Goal: Transaction & Acquisition: Purchase product/service

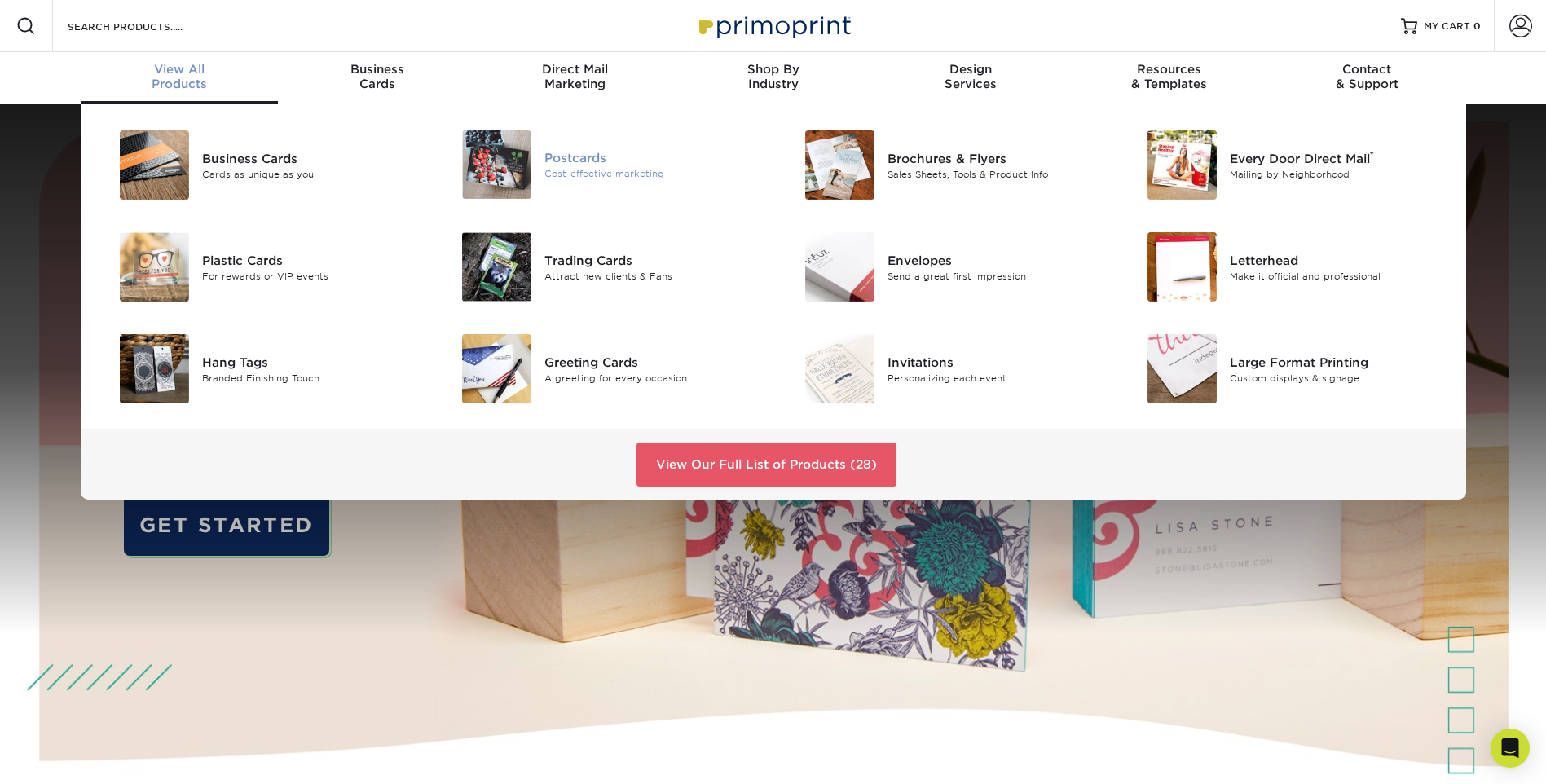
click at [576, 164] on div "Postcards" at bounding box center [652, 157] width 216 height 18
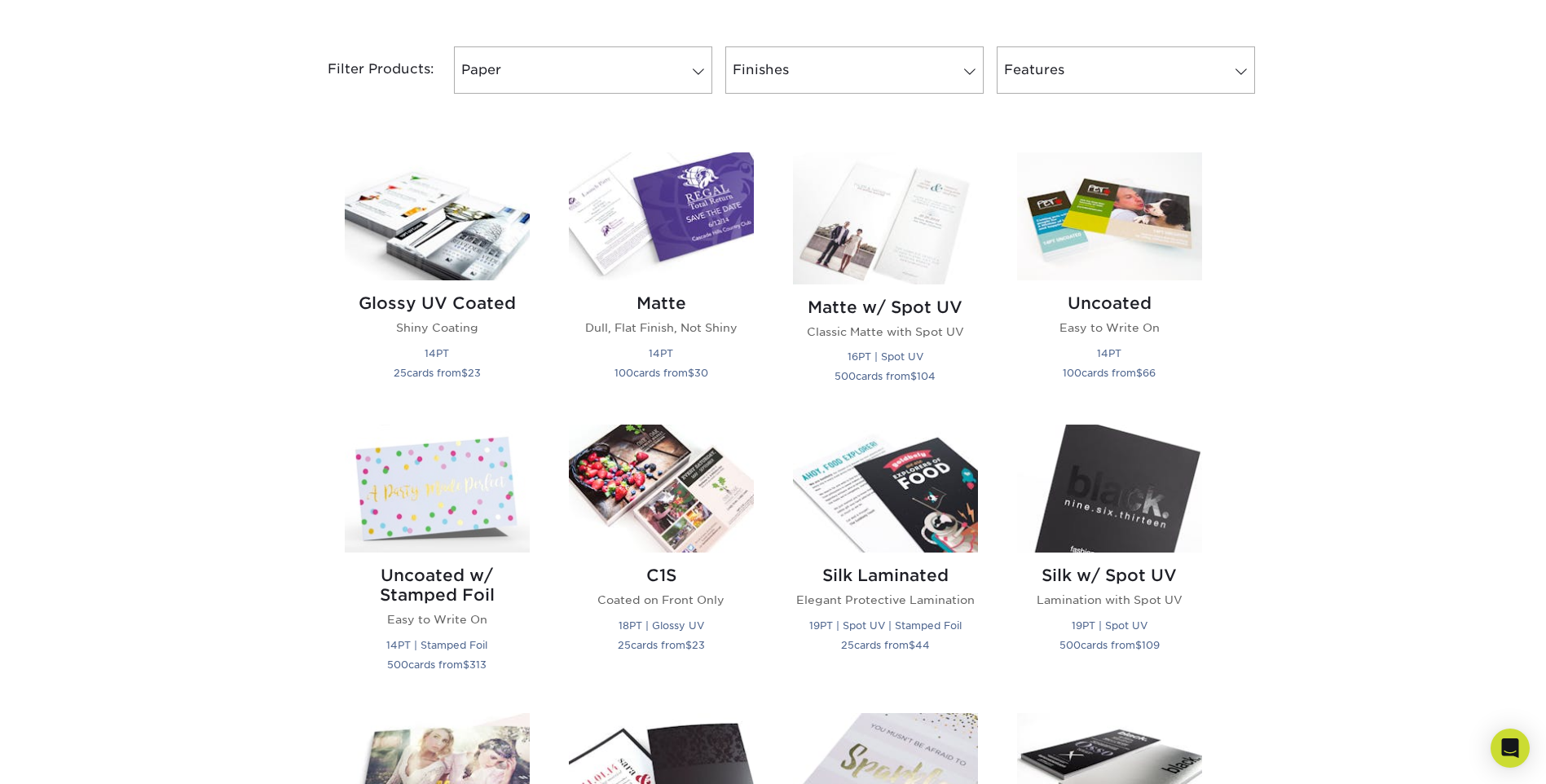
scroll to position [733, 0]
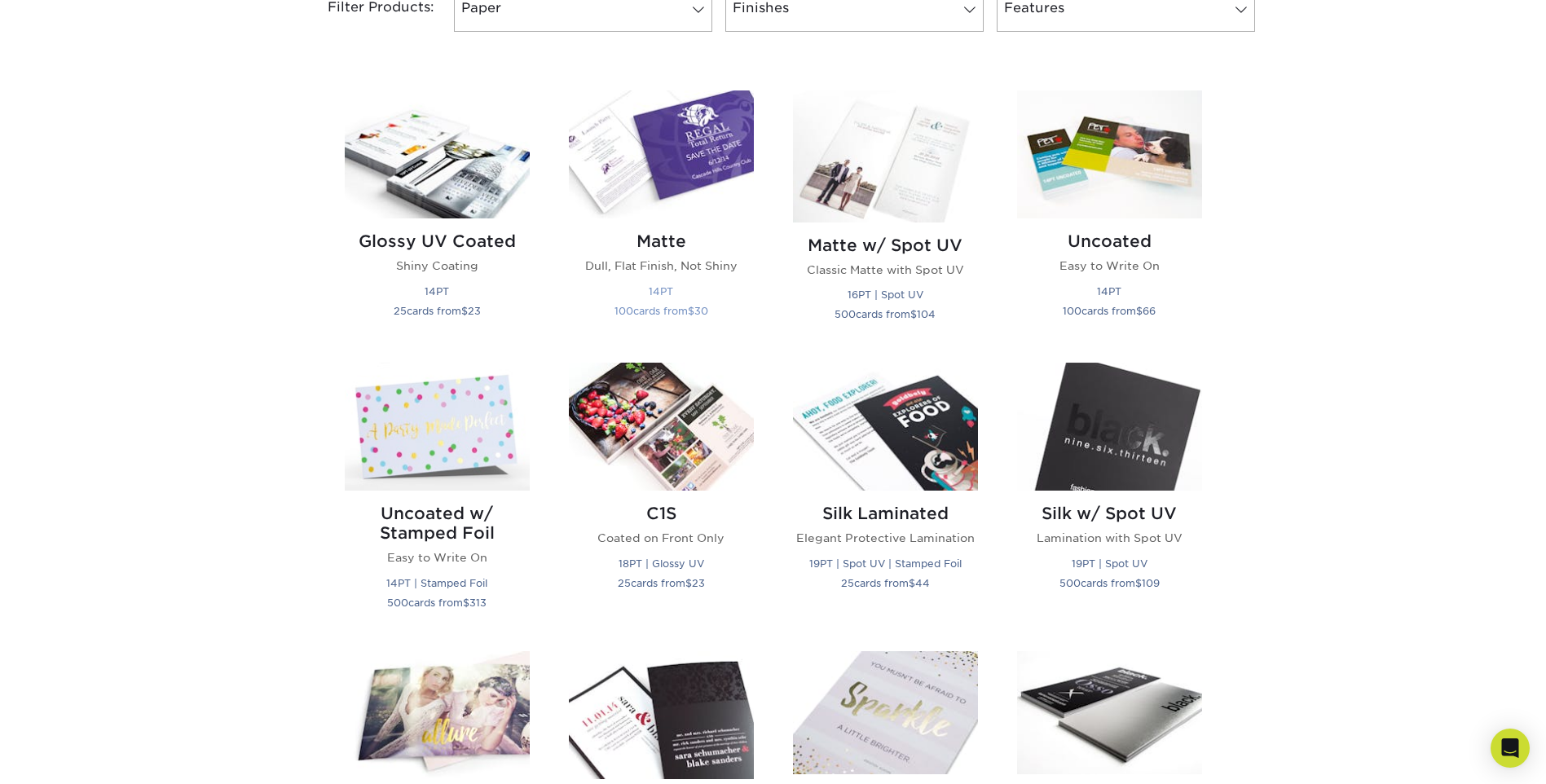
click at [674, 149] on img at bounding box center [661, 154] width 185 height 128
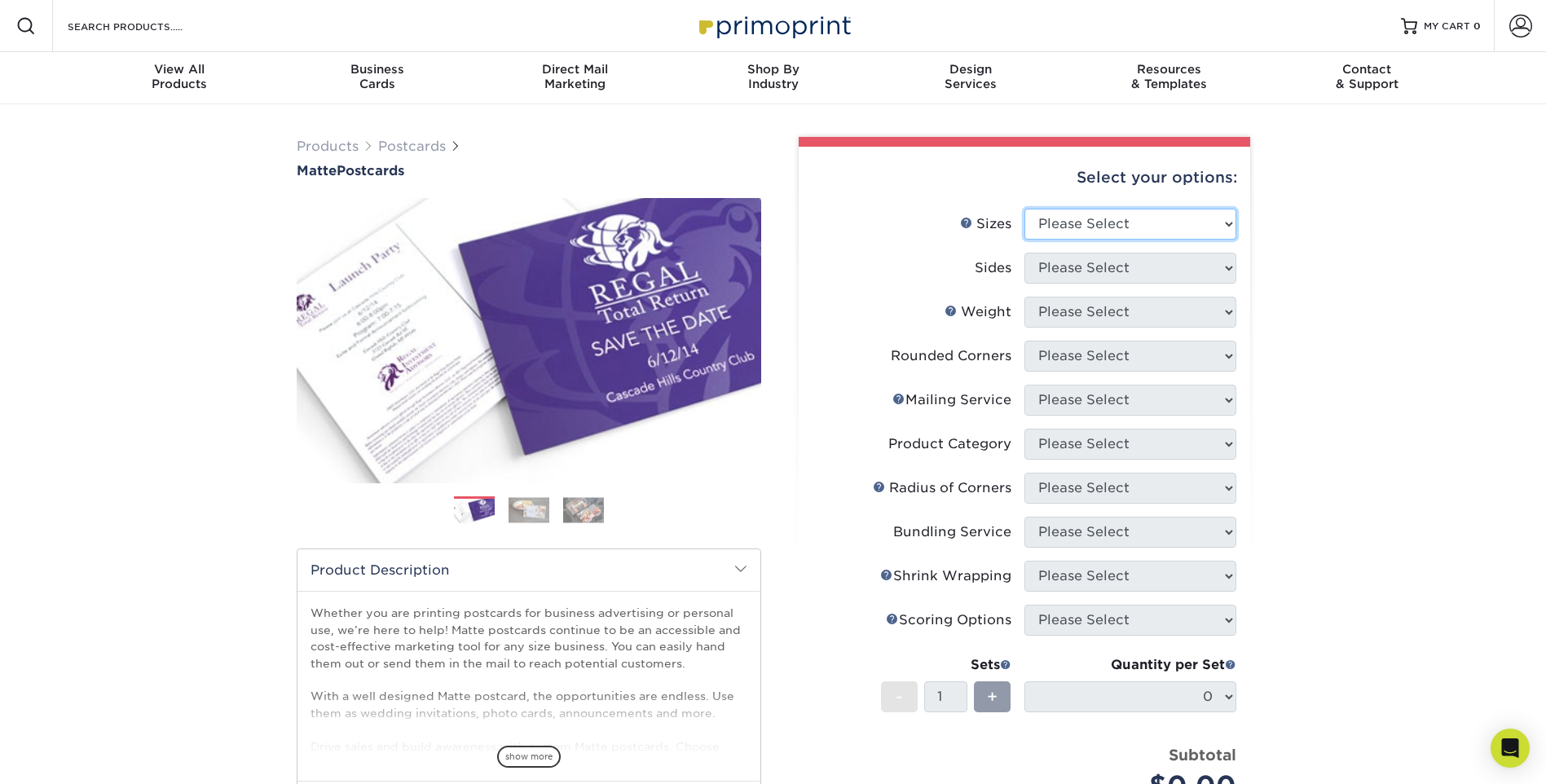
click at [1109, 220] on select "Please Select 1.5" x 7" 2" x 4" 2" x 6" 2" x 7" 2" x 8" 2.12" x 5.5" 2.125" x 5…" at bounding box center [1131, 224] width 212 height 31
select select "4.00x6.00"
click at [1025, 209] on select "Please Select 1.5" x 7" 2" x 4" 2" x 6" 2" x 7" 2" x 8" 2.12" x 5.5" 2.125" x 5…" at bounding box center [1131, 224] width 212 height 31
click at [1101, 274] on select "Please Select Print Both Sides Print Front Only" at bounding box center [1131, 268] width 212 height 31
select select "13abbda7-1d64-4f25-8bb2-c179b224825d"
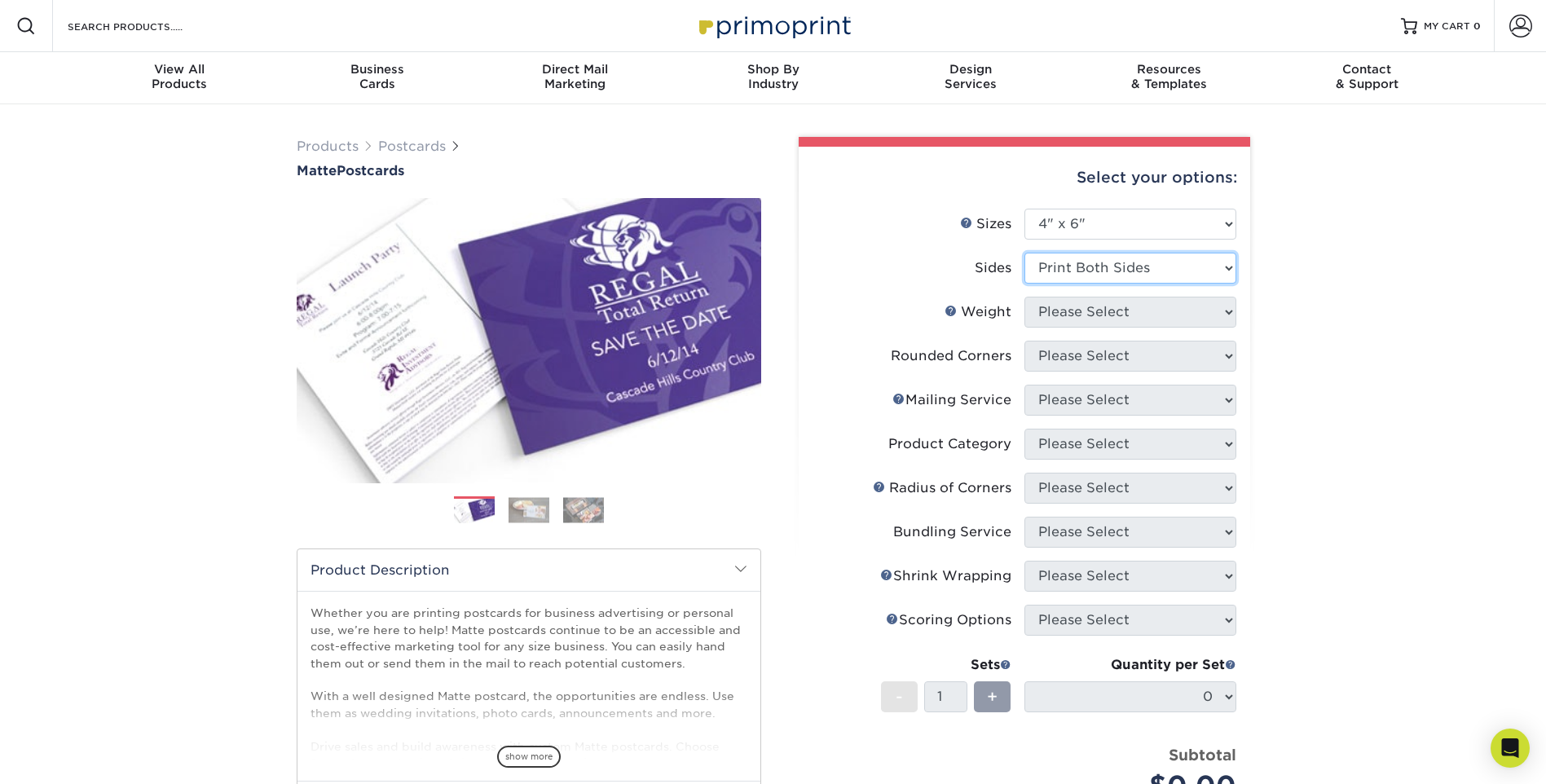
click at [1025, 253] on select "Please Select Print Both Sides Print Front Only" at bounding box center [1131, 268] width 212 height 31
click at [1104, 316] on select "Please Select 16PT 14PT" at bounding box center [1131, 312] width 212 height 31
select select "16PT"
click at [1025, 297] on select "Please Select 16PT 14PT" at bounding box center [1131, 312] width 212 height 31
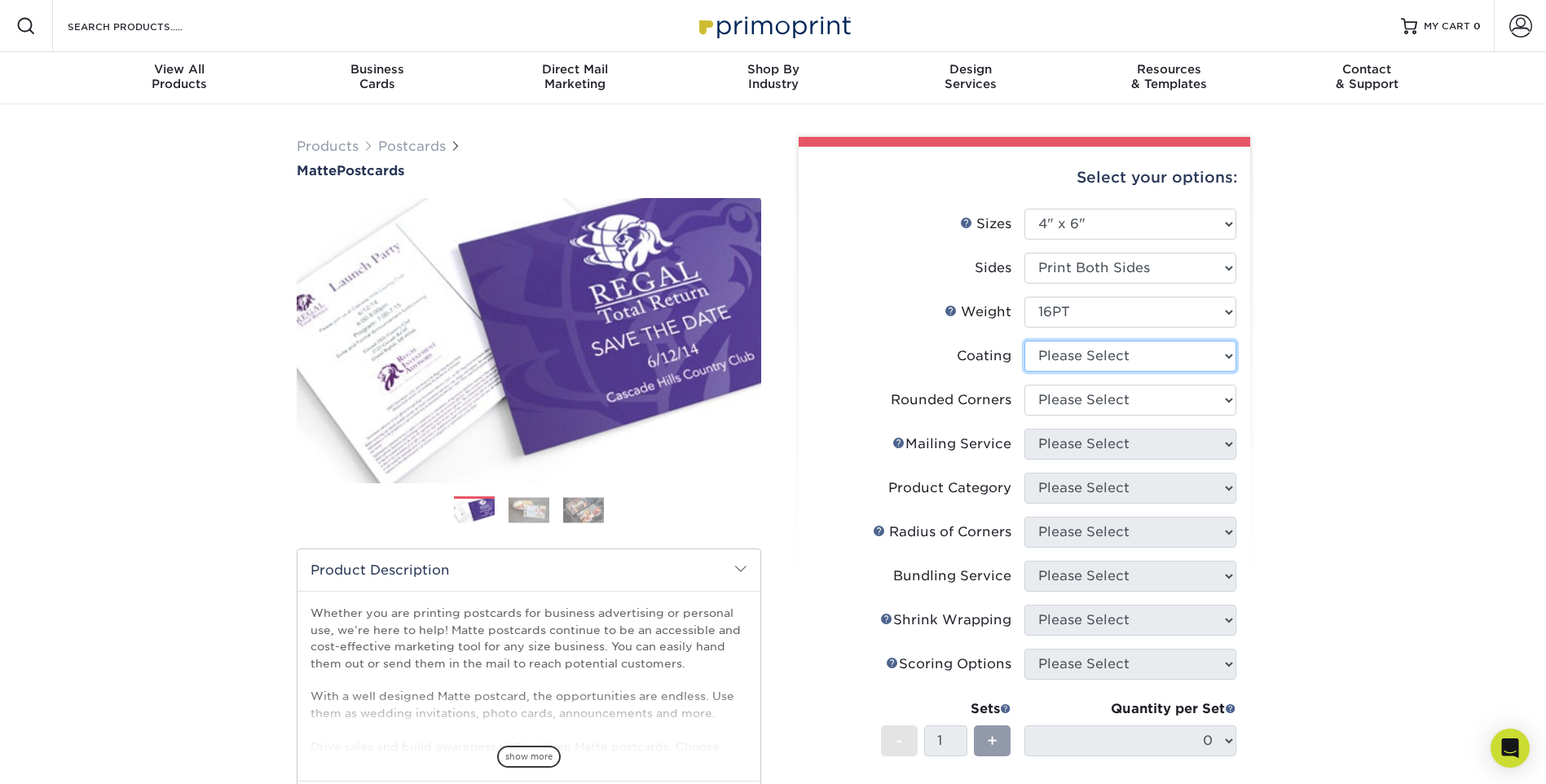
click at [1090, 359] on select at bounding box center [1131, 356] width 212 height 31
select select "121bb7b5-3b4d-429f-bd8d-bbf80e953313"
click at [1025, 340] on select at bounding box center [1131, 356] width 212 height 31
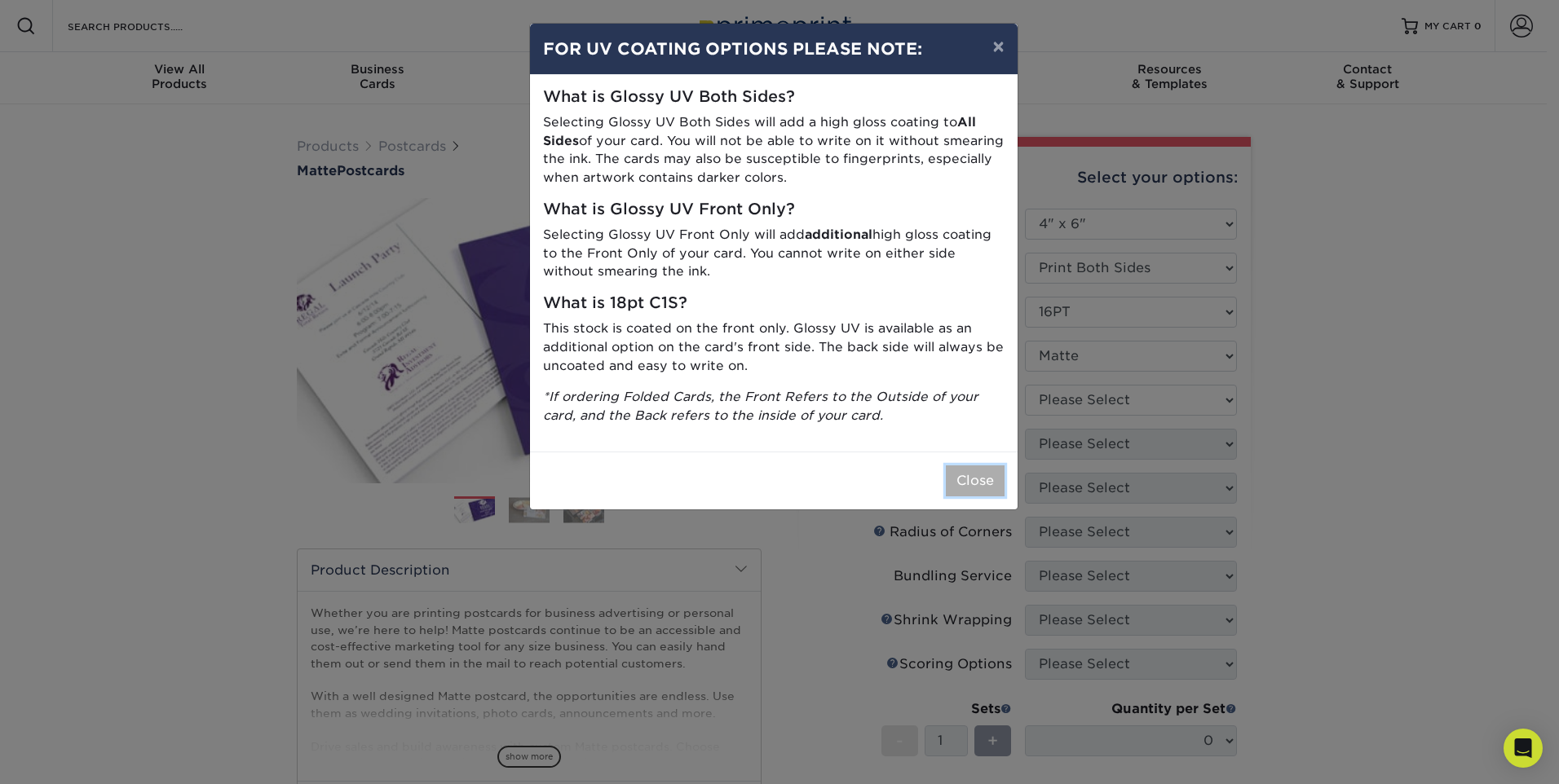
click at [971, 482] on button "Close" at bounding box center [975, 481] width 58 height 31
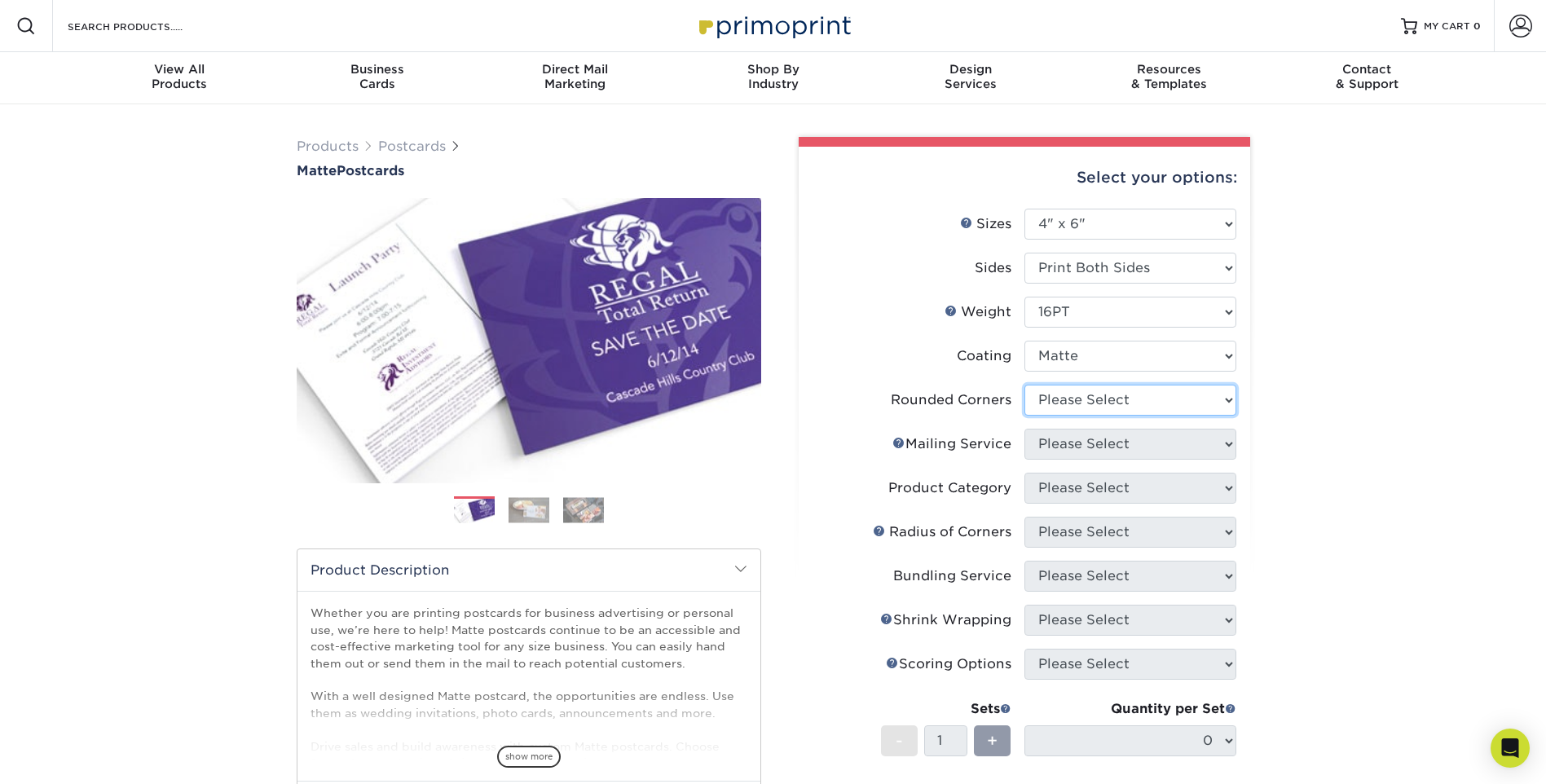
click at [1091, 401] on select "Please Select Yes - Round 4 Corners No" at bounding box center [1131, 400] width 212 height 31
select select "0"
click at [1025, 384] on select "Please Select Yes - Round 4 Corners No" at bounding box center [1131, 400] width 212 height 31
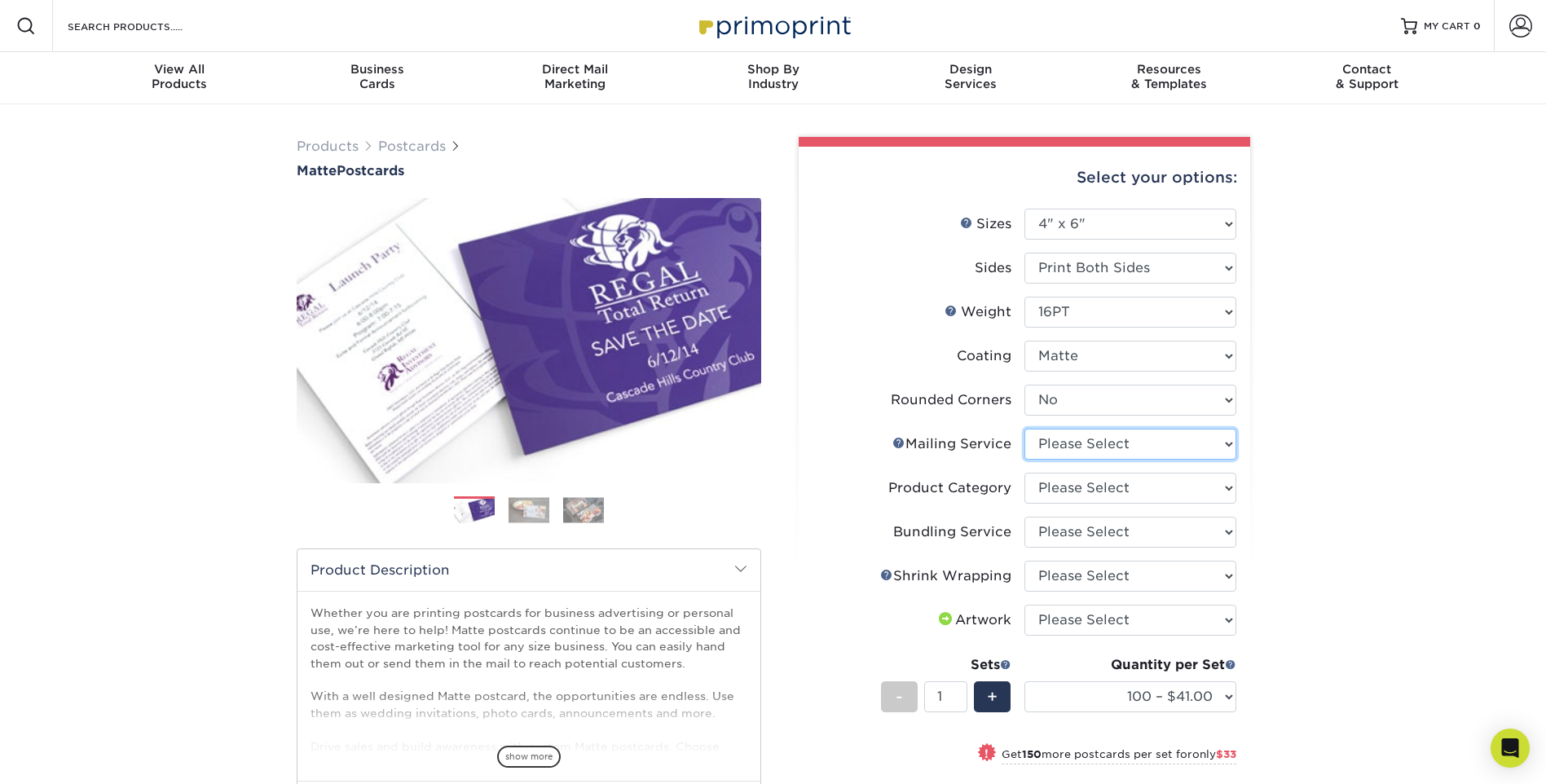
click at [1107, 444] on select "Please Select No Direct Mailing Service No, I will mail/stamp/imprint Direct Ma…" at bounding box center [1131, 444] width 212 height 31
select select "3e5e9bdd-d78a-4c28-a41d-fe1407925ca6"
click at [1025, 429] on select "Please Select No Direct Mailing Service No, I will mail/stamp/imprint Direct Ma…" at bounding box center [1131, 444] width 212 height 31
click at [1107, 490] on select "Please Select Postcards" at bounding box center [1131, 488] width 212 height 31
select select "9b7272e0-d6c8-4c3c-8e97-d3a1bcdab858"
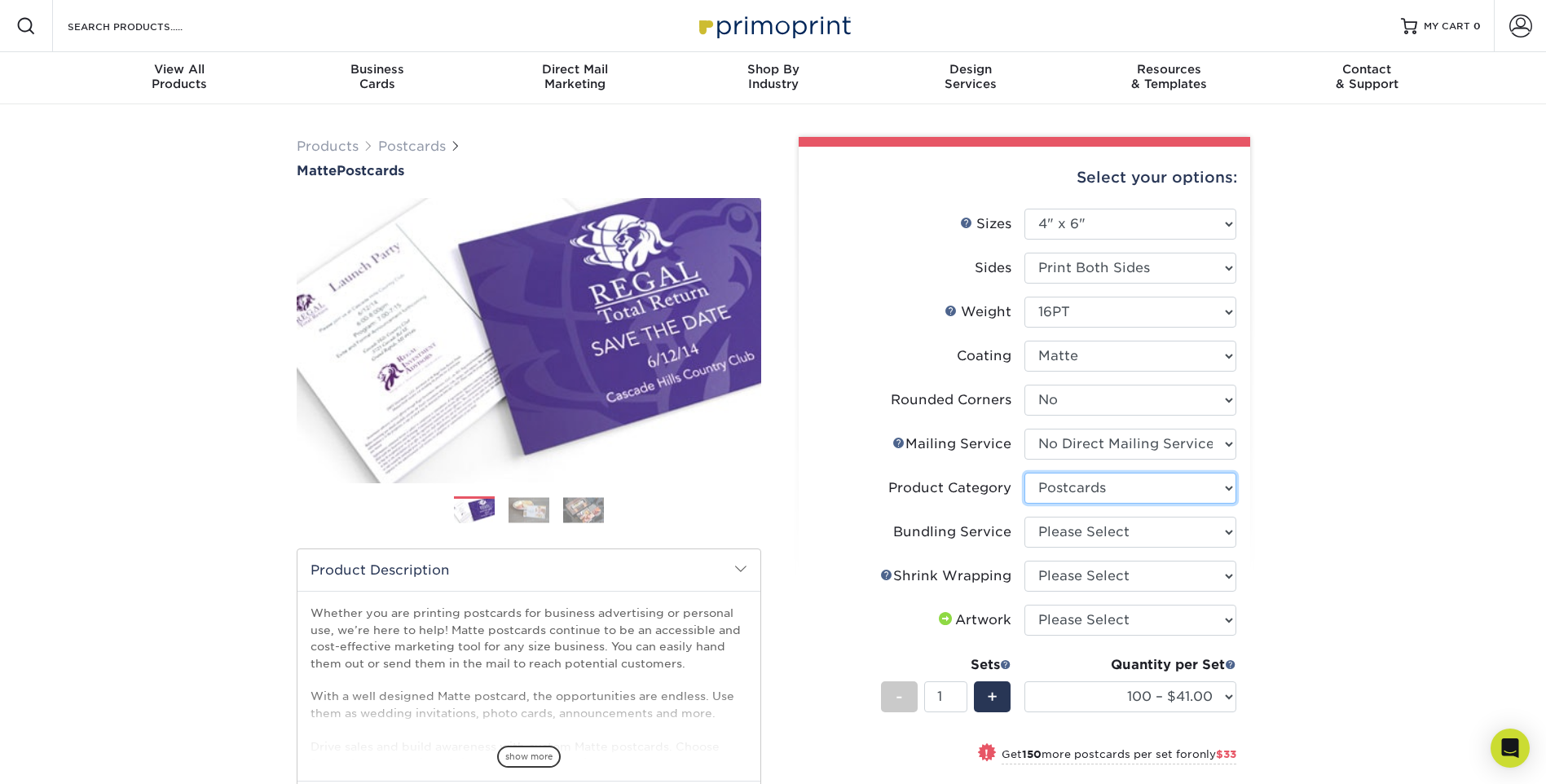
click at [1025, 473] on select "Please Select Postcards" at bounding box center [1131, 488] width 212 height 31
click at [1103, 539] on select "Please Select No Bundling Services Yes, Bundles of 50 (+2 Days) Yes, Bundles of…" at bounding box center [1131, 532] width 212 height 31
select select "58689abb-25c0-461c-a4c3-a80b627d6649"
click at [1025, 517] on select "Please Select No Bundling Services Yes, Bundles of 50 (+2 Days) Yes, Bundles of…" at bounding box center [1131, 532] width 212 height 31
click at [1094, 577] on select "Please Select No Shrink Wrapping Shrink Wrap 100 Per Package Shrink Wrap 50 Per…" at bounding box center [1131, 576] width 212 height 31
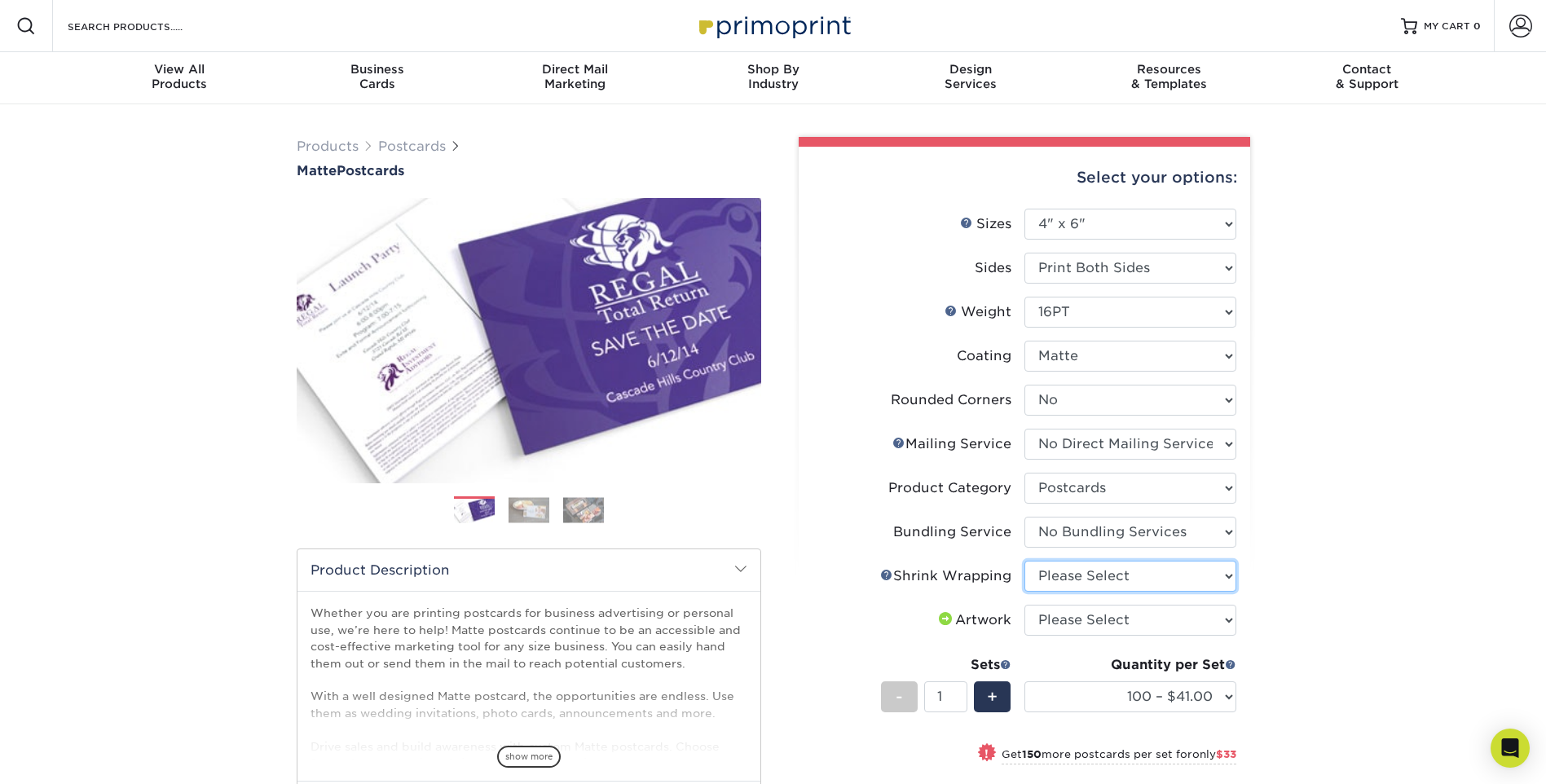
select select "c8749376-e7da-41d0-b3dc-647faf84d907"
click at [1025, 560] on select "Please Select No Shrink Wrapping Shrink Wrap 100 Per Package Shrink Wrap 50 Per…" at bounding box center [1131, 576] width 212 height 31
click at [1089, 622] on select "Please Select I will upload files I need a design - $150" at bounding box center [1131, 620] width 212 height 31
select select "upload"
click at [1025, 604] on select "Please Select I will upload files I need a design - $150" at bounding box center [1131, 620] width 212 height 31
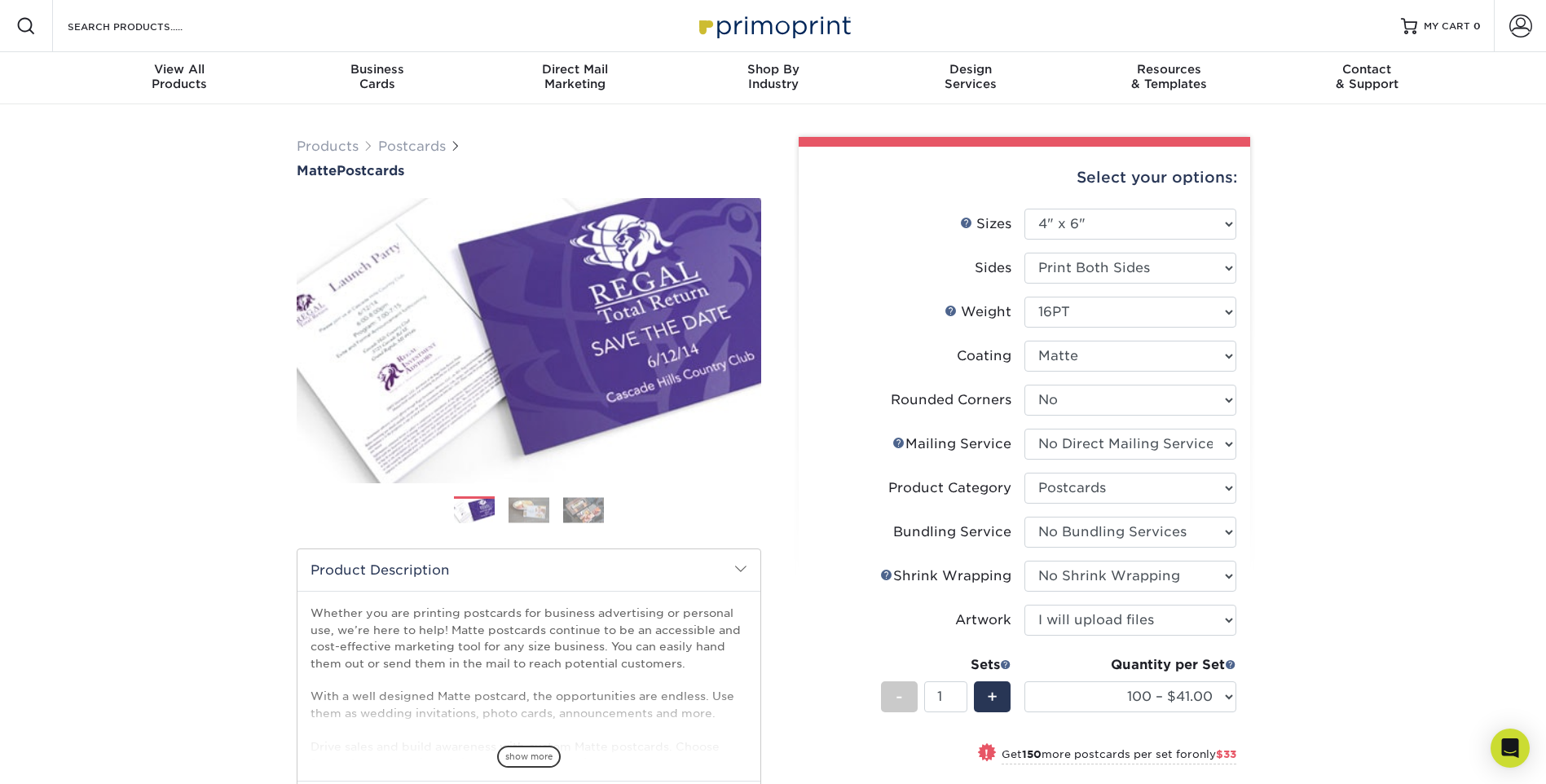
click at [1319, 535] on div "Products Postcards Matte Postcards Next $" at bounding box center [773, 602] width 1546 height 995
